Goal: Information Seeking & Learning: Find specific fact

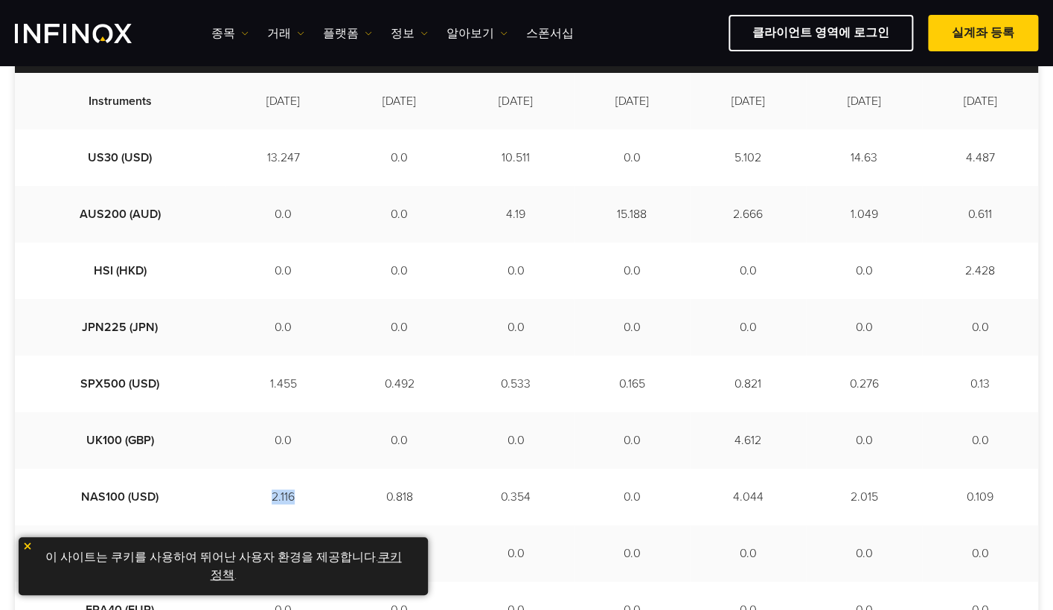
drag, startPoint x: 205, startPoint y: 491, endPoint x: 277, endPoint y: 495, distance: 72.3
click at [277, 495] on td "2.116" at bounding box center [283, 497] width 116 height 57
drag, startPoint x: 277, startPoint y: 495, endPoint x: 299, endPoint y: 500, distance: 22.2
click at [341, 500] on td "0.818" at bounding box center [399, 497] width 116 height 57
drag, startPoint x: 315, startPoint y: 491, endPoint x: 408, endPoint y: 491, distance: 93.0
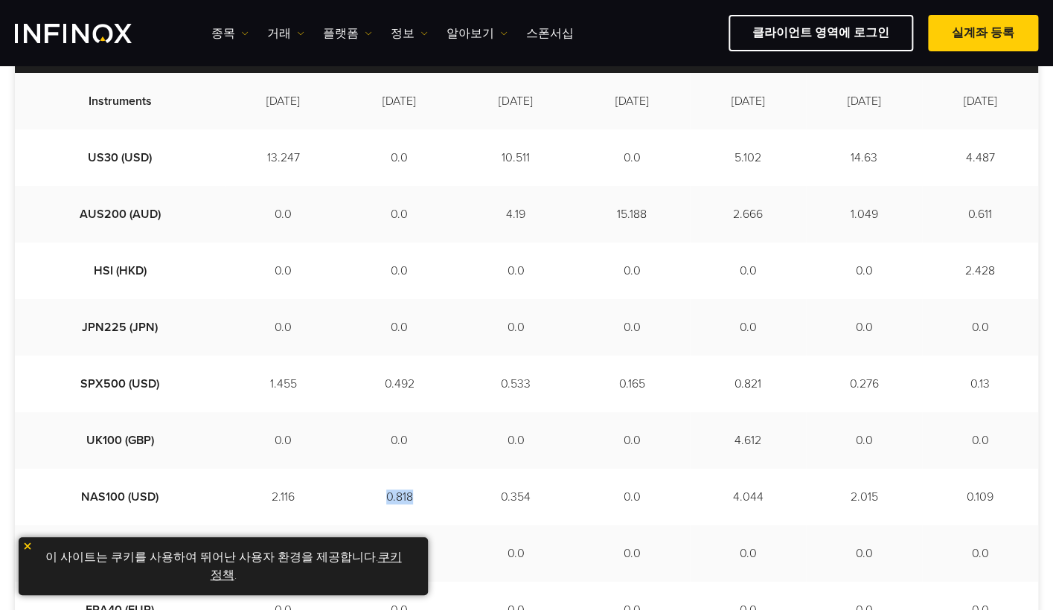
click at [408, 491] on td "0.818" at bounding box center [399, 497] width 116 height 57
drag, startPoint x: 408, startPoint y: 491, endPoint x: 412, endPoint y: 498, distance: 8.7
click at [412, 498] on td "0.818" at bounding box center [399, 497] width 116 height 57
drag, startPoint x: 412, startPoint y: 498, endPoint x: 508, endPoint y: 501, distance: 96.0
click at [508, 501] on tr "NAS100 (USD) 2.116 0.818 0.354 0.0 4.044 2.015 0.109" at bounding box center [526, 497] width 1023 height 57
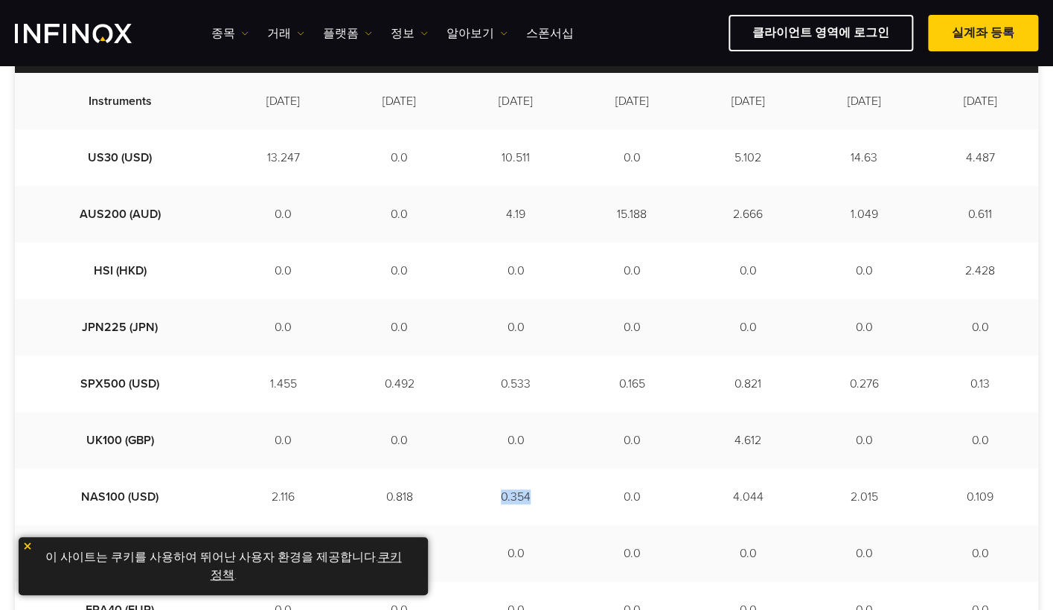
drag, startPoint x: 508, startPoint y: 501, endPoint x: 533, endPoint y: 504, distance: 24.8
click at [533, 504] on td "0.354" at bounding box center [516, 497] width 116 height 57
drag, startPoint x: 683, startPoint y: 492, endPoint x: 800, endPoint y: 498, distance: 117.7
click at [803, 498] on tr "NAS100 (USD) 2.116 0.818 0.354 0.0 4.044 2.015 0.109" at bounding box center [526, 497] width 1023 height 57
drag, startPoint x: 800, startPoint y: 498, endPoint x: 774, endPoint y: 500, distance: 26.8
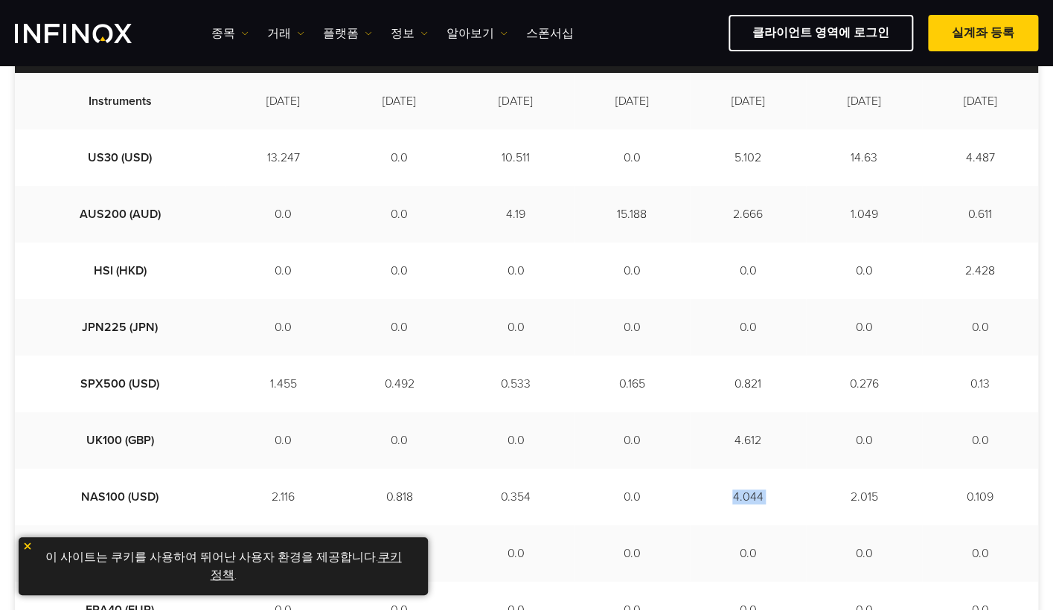
click at [774, 500] on td "4.044" at bounding box center [748, 497] width 116 height 57
